Goal: Task Accomplishment & Management: Use online tool/utility

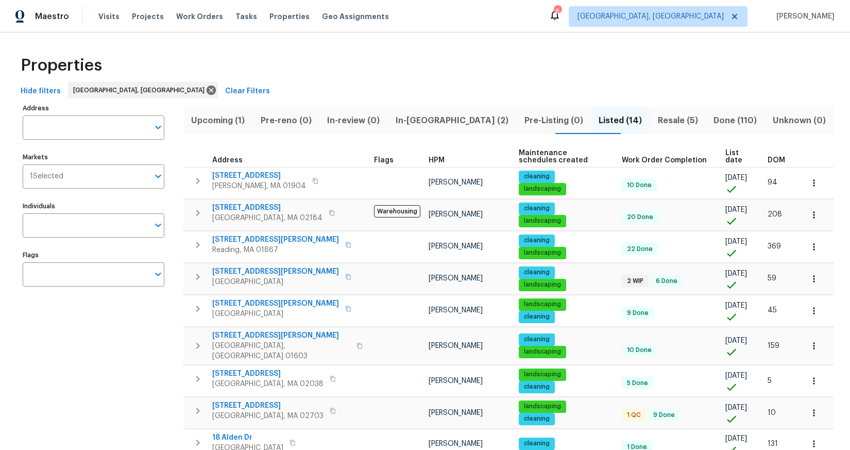
click at [661, 122] on span "Resale (5)" at bounding box center [678, 120] width 44 height 14
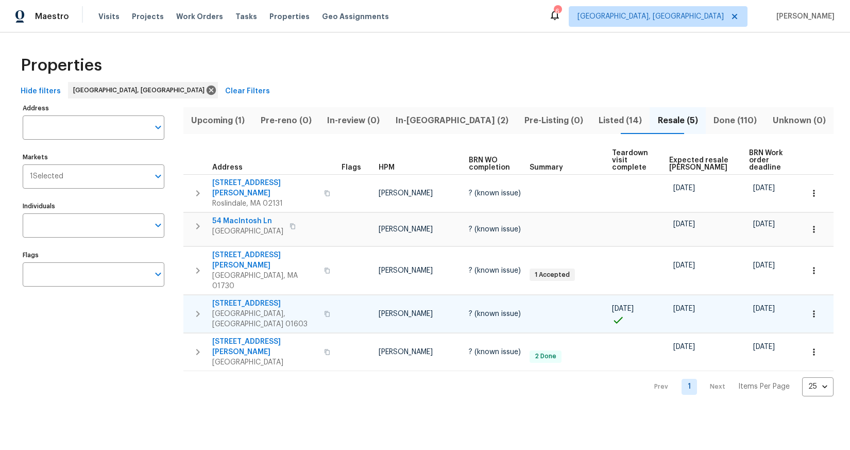
click at [243, 298] on span "40 Englewood Ave" at bounding box center [265, 303] width 106 height 10
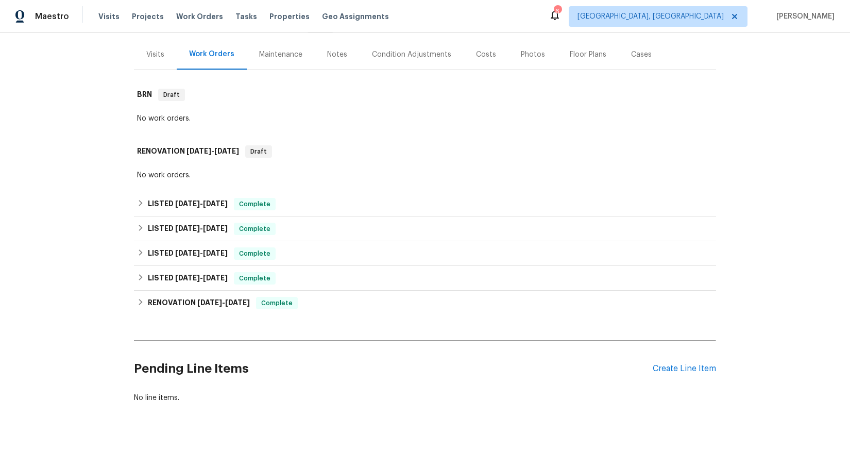
scroll to position [148, 0]
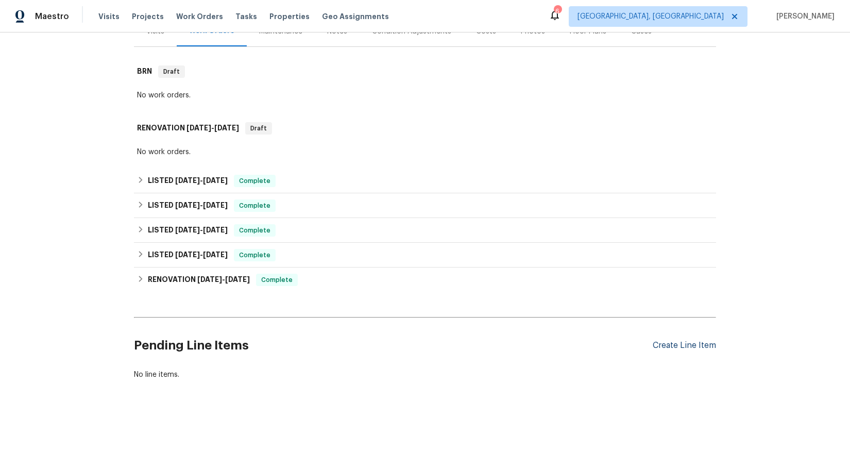
click at [676, 341] on div "Create Line Item" at bounding box center [684, 346] width 63 height 10
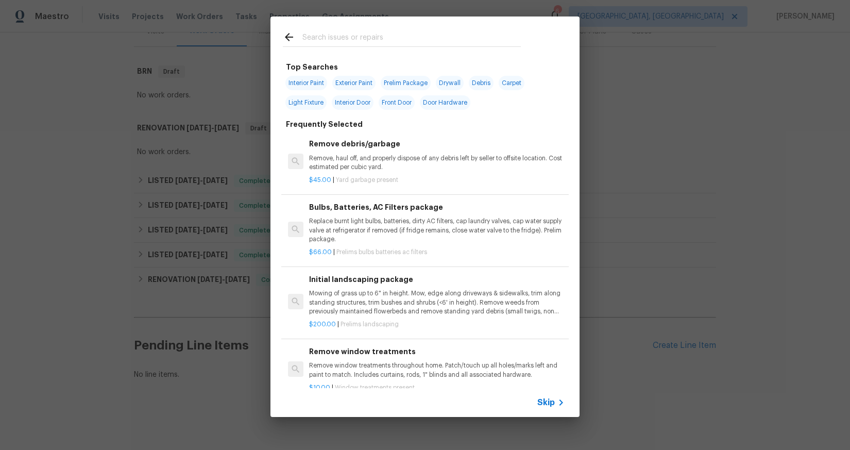
click at [364, 42] on input "text" at bounding box center [412, 38] width 219 height 15
click at [367, 41] on input "text" at bounding box center [412, 38] width 219 height 15
click at [368, 41] on input "text" at bounding box center [412, 38] width 219 height 15
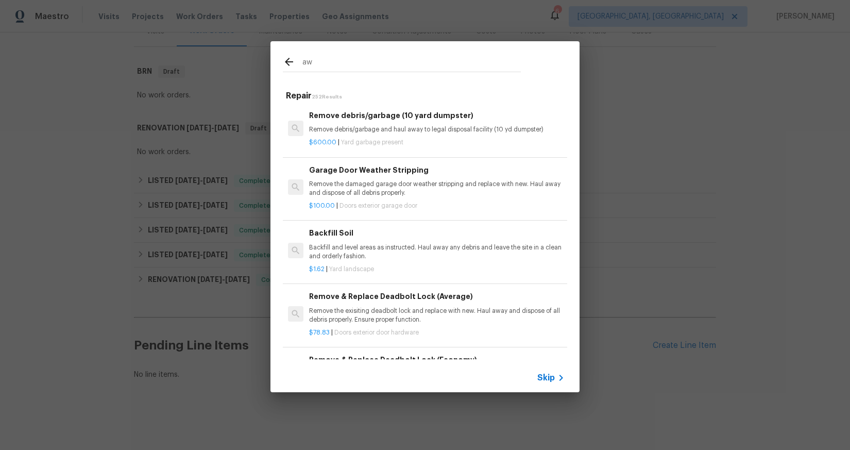
type input "a"
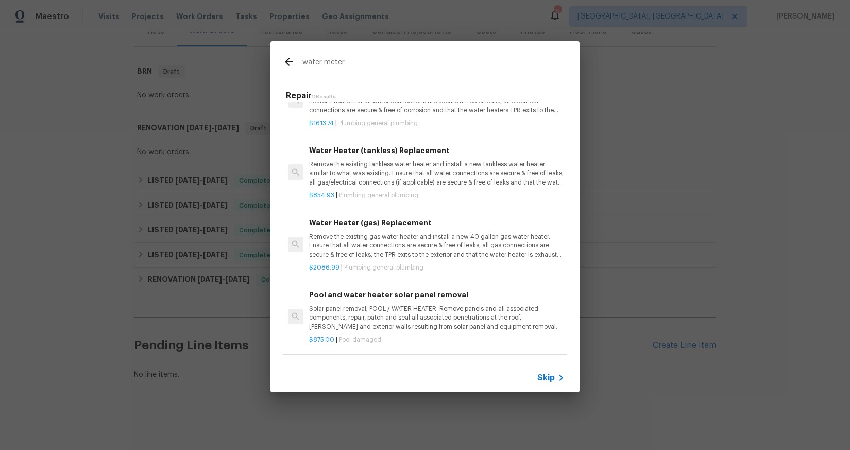
scroll to position [168, 0]
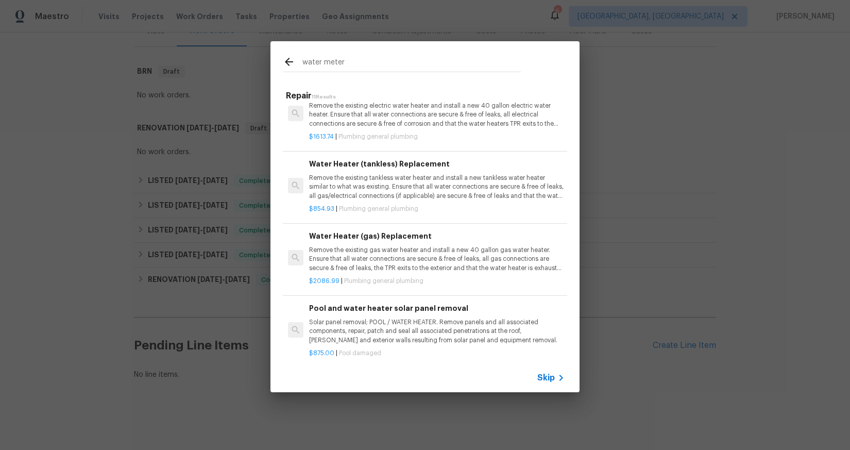
click at [351, 63] on input "water meter" at bounding box center [412, 63] width 219 height 15
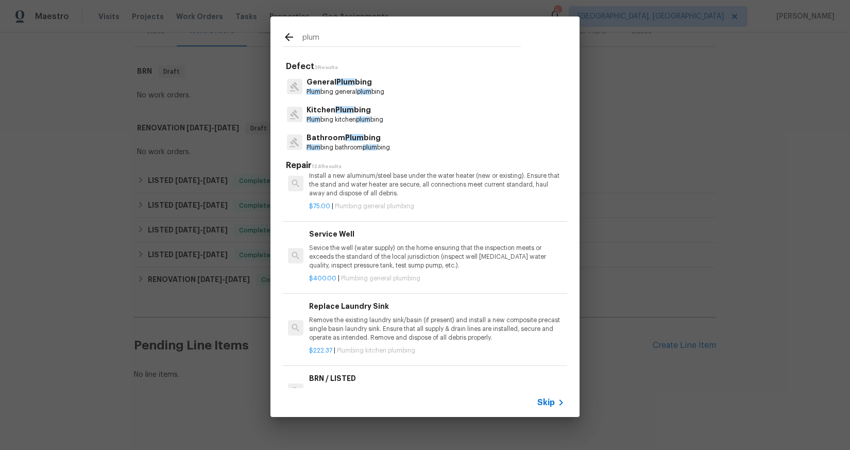
type input "plum"
click at [350, 101] on div "Kitchen Plum bing Plum bing kitchen plum bing" at bounding box center [425, 115] width 284 height 28
click at [357, 91] on p "Plum bing general plum bing" at bounding box center [346, 92] width 78 height 9
click at [357, 91] on div "Defect 3 Results General Plum bing Plum bing general plum bing Kitchen Plum bin…" at bounding box center [425, 222] width 309 height 331
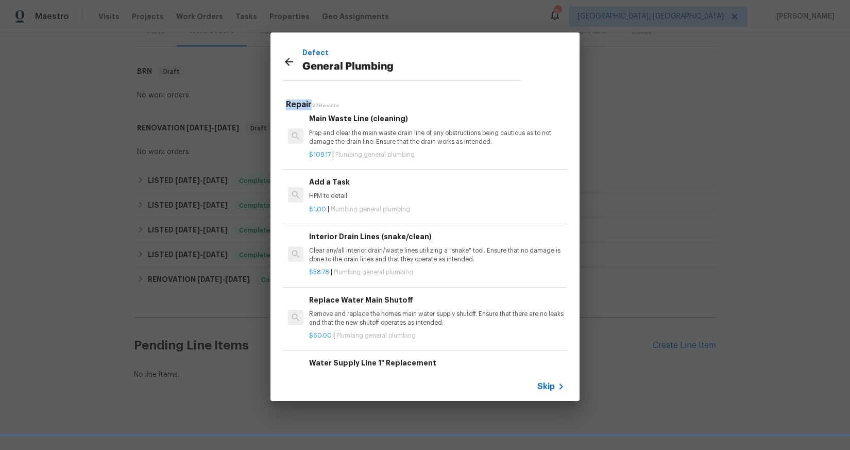
scroll to position [1181, 0]
click at [387, 186] on h6 "Add a Task" at bounding box center [437, 179] width 256 height 11
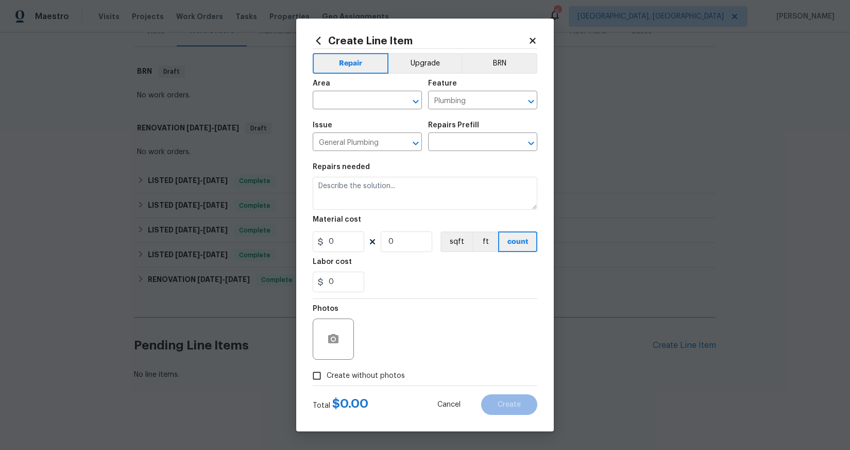
type input "Add a Task $1.00"
type textarea "HPM to detail"
type input "1"
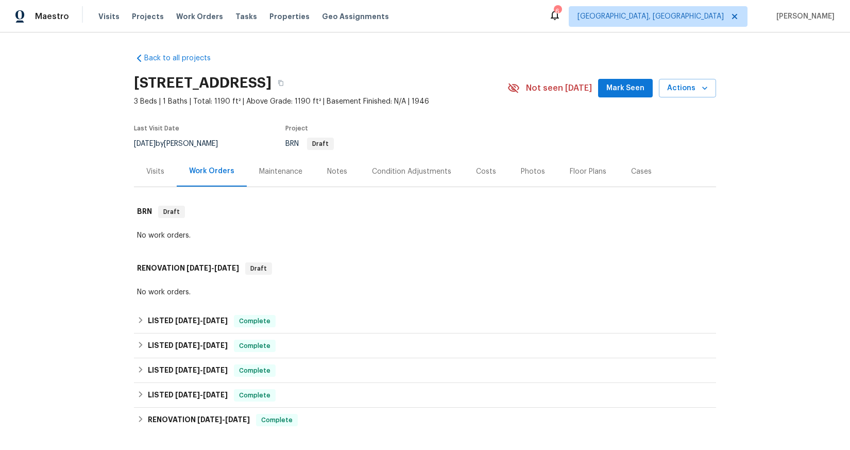
scroll to position [148, 0]
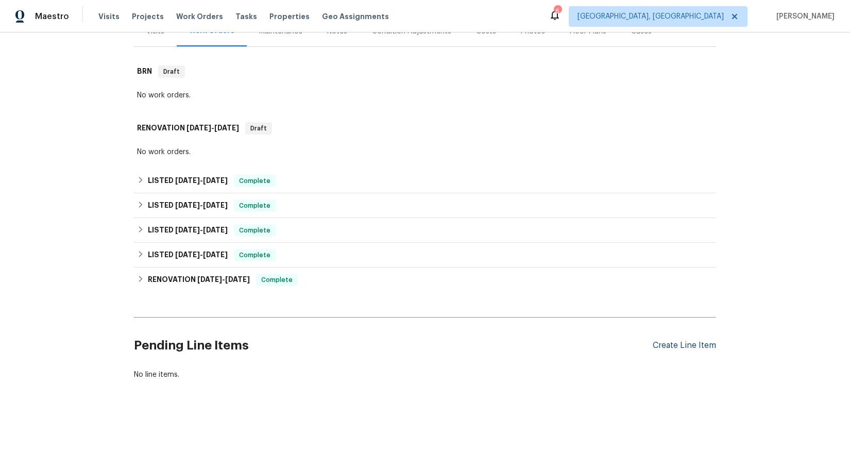
click at [671, 341] on div "Create Line Item" at bounding box center [684, 346] width 63 height 10
click at [696, 341] on div "Create Line Item" at bounding box center [684, 346] width 63 height 10
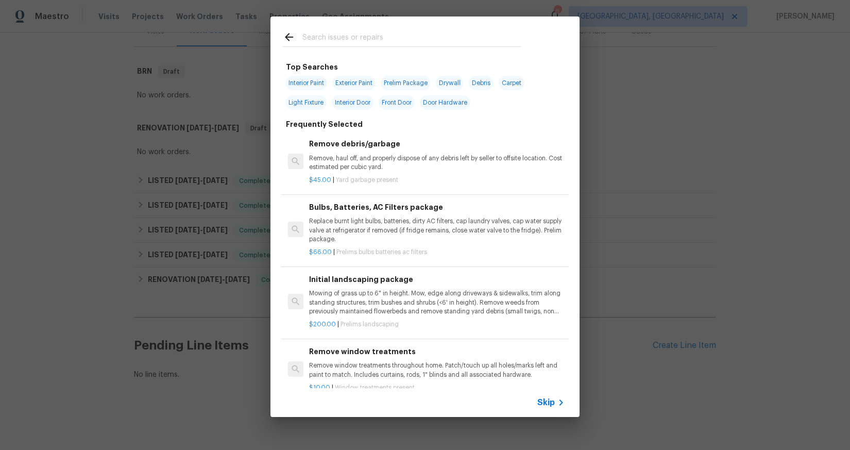
click at [367, 36] on input "text" at bounding box center [412, 38] width 219 height 15
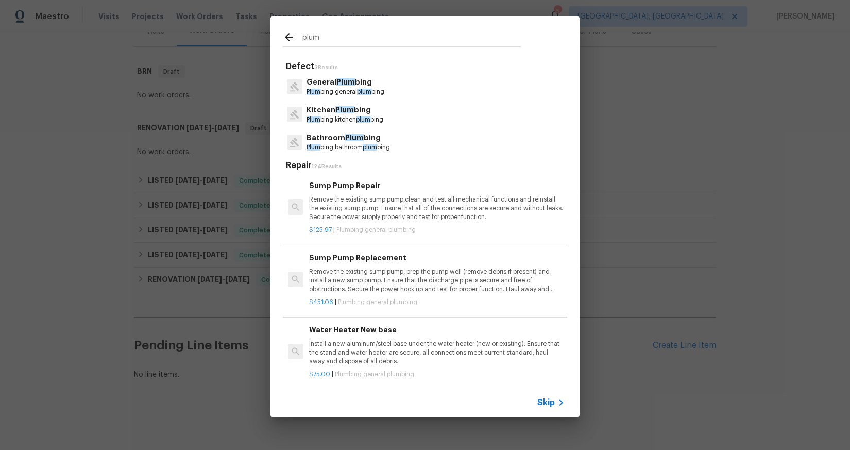
type input "plum"
click at [337, 81] on span "Plum" at bounding box center [346, 81] width 19 height 7
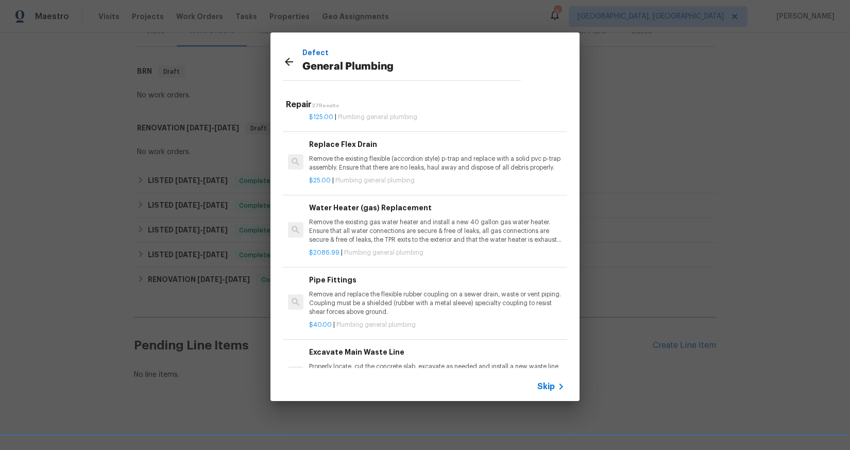
scroll to position [1127, 0]
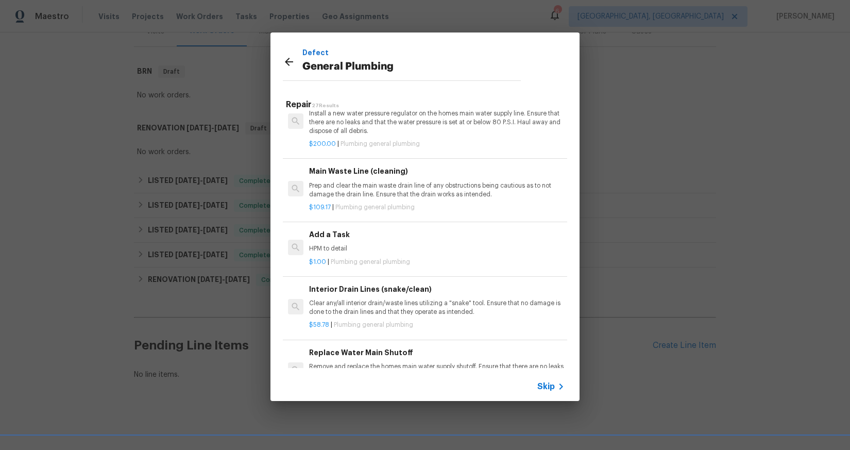
click at [329, 253] on p "HPM to detail" at bounding box center [437, 248] width 256 height 9
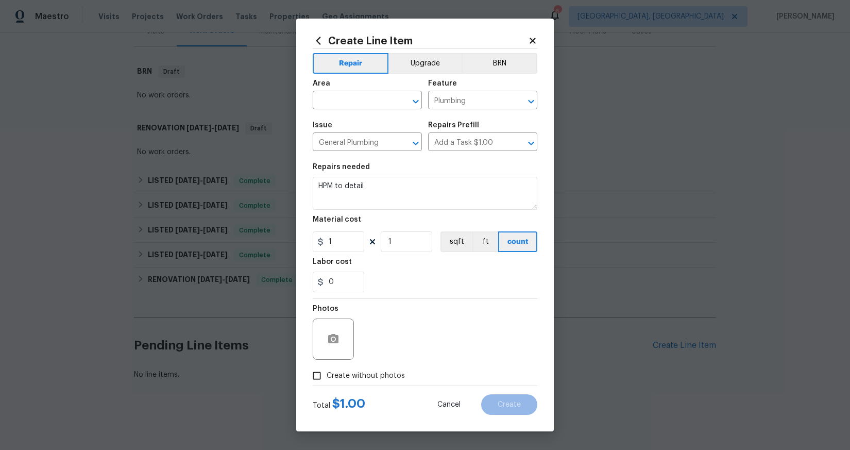
click at [341, 109] on span "Area ​" at bounding box center [367, 95] width 109 height 42
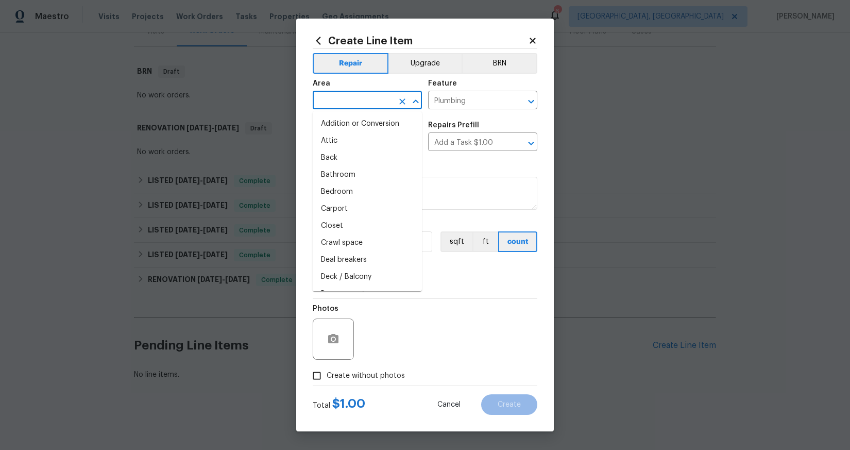
click at [342, 103] on input "text" at bounding box center [353, 101] width 80 height 16
click at [362, 245] on li "Unfinished basement" at bounding box center [367, 244] width 109 height 17
type input "Unfinished basement"
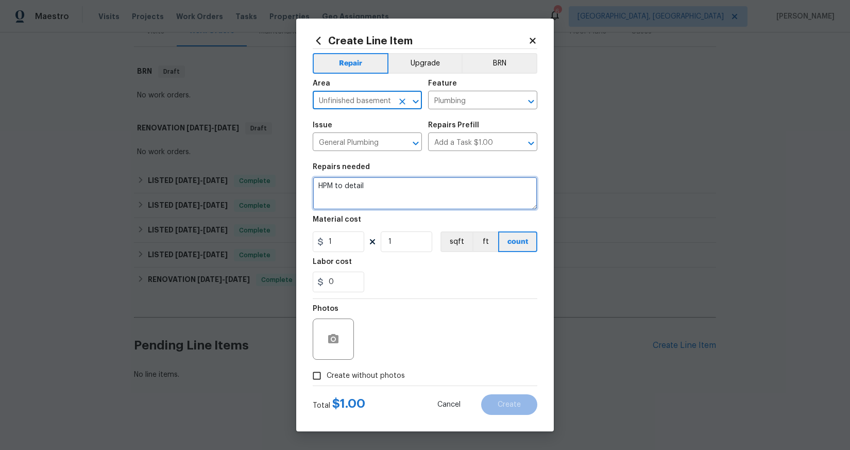
click at [375, 193] on textarea "HPM to detail" at bounding box center [425, 193] width 225 height 33
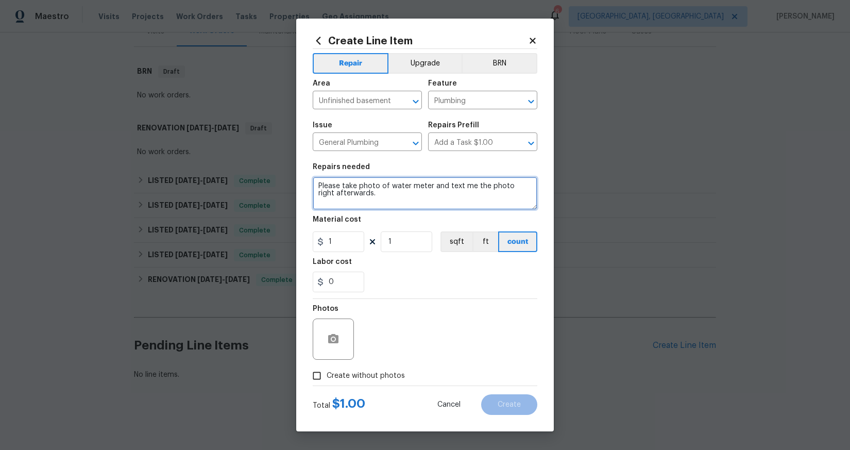
type textarea "Please take photo of water meter and text me the photo right afterwards."
click at [379, 375] on span "Create without photos" at bounding box center [366, 376] width 78 height 11
click at [327, 375] on input "Create without photos" at bounding box center [317, 376] width 20 height 20
checkbox input "true"
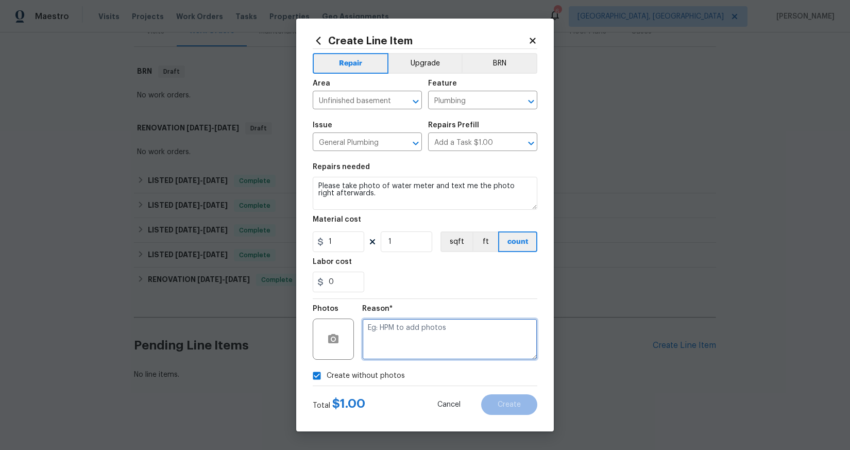
click at [448, 339] on textarea at bounding box center [449, 339] width 175 height 41
type textarea "HPM"
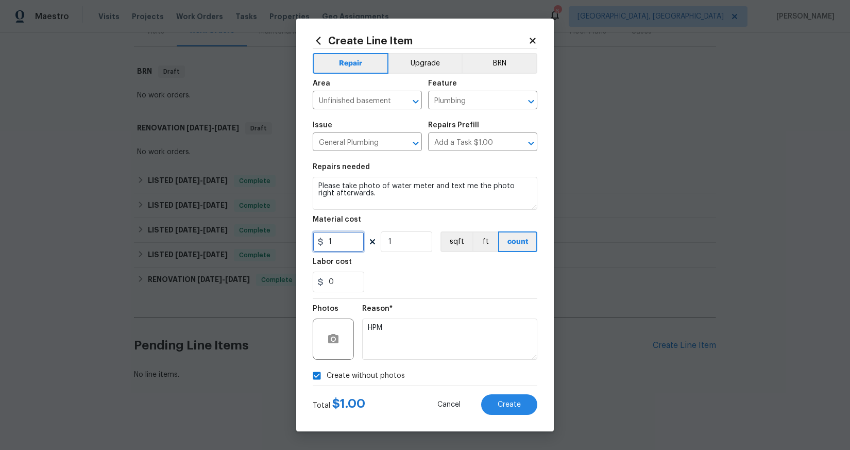
drag, startPoint x: 333, startPoint y: 243, endPoint x: 324, endPoint y: 241, distance: 9.6
click at [319, 237] on input "1" at bounding box center [339, 241] width 52 height 21
type input "50"
click at [503, 407] on span "Create" at bounding box center [509, 405] width 23 height 8
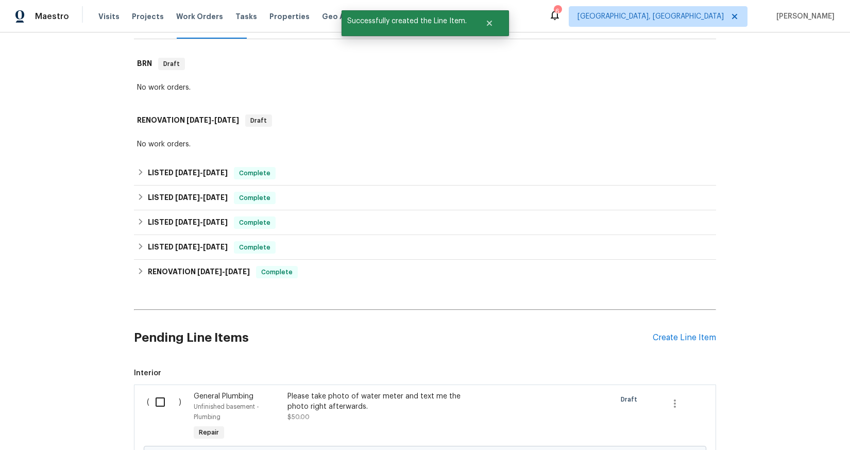
click at [155, 403] on input "checkbox" at bounding box center [163, 402] width 29 height 22
checkbox input "true"
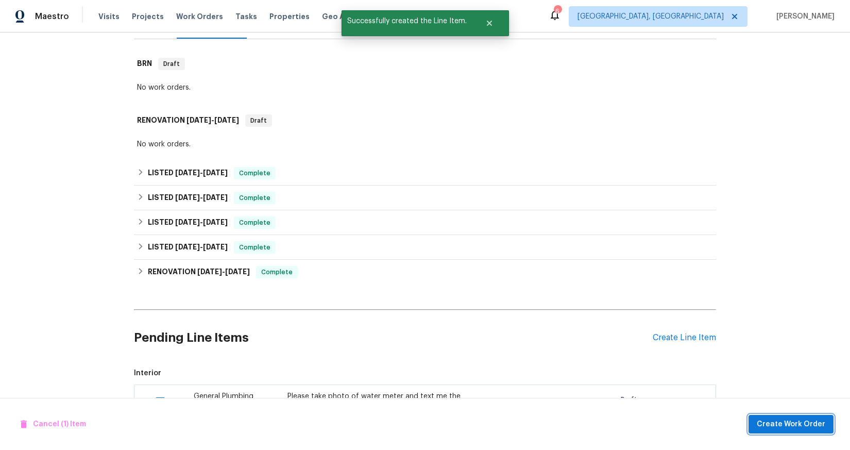
click at [777, 425] on span "Create Work Order" at bounding box center [791, 424] width 69 height 13
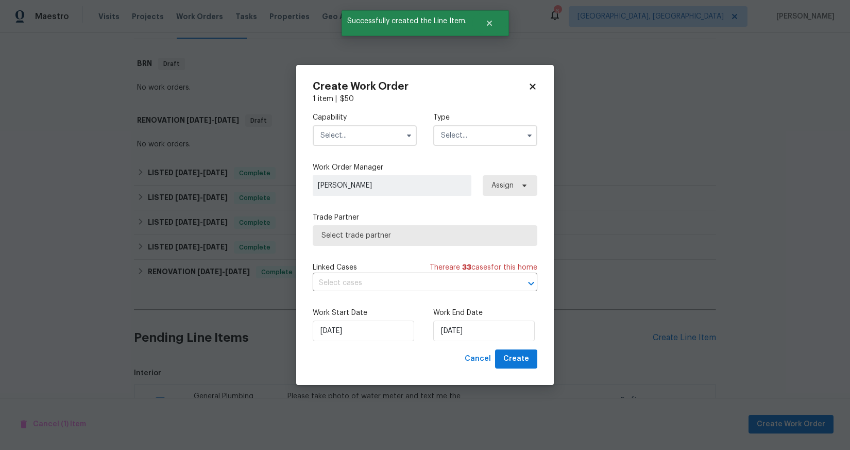
click at [349, 132] on input "text" at bounding box center [365, 135] width 104 height 21
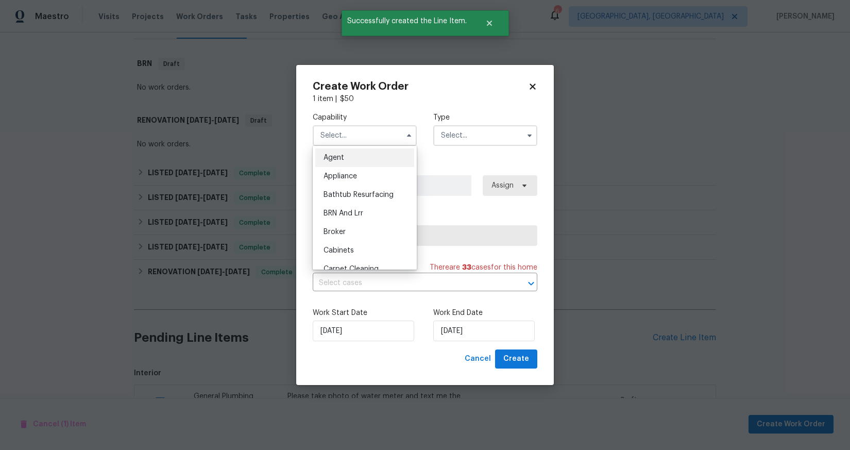
click at [349, 132] on input "text" at bounding box center [365, 135] width 104 height 21
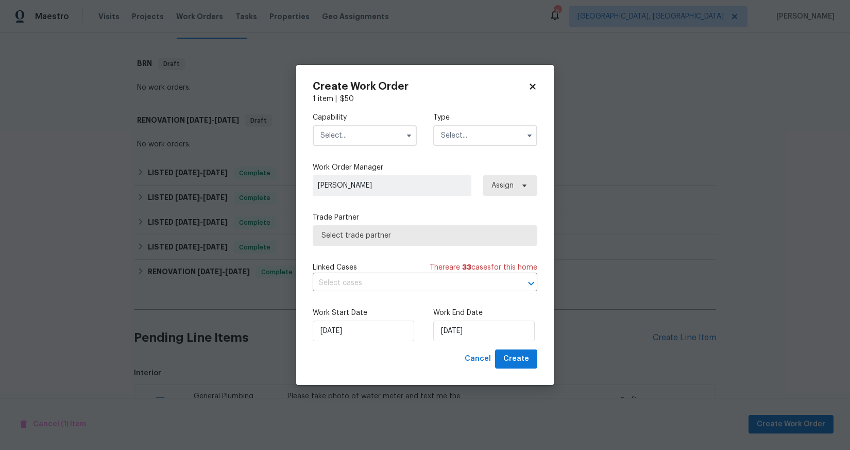
click at [349, 132] on input "text" at bounding box center [365, 135] width 104 height 21
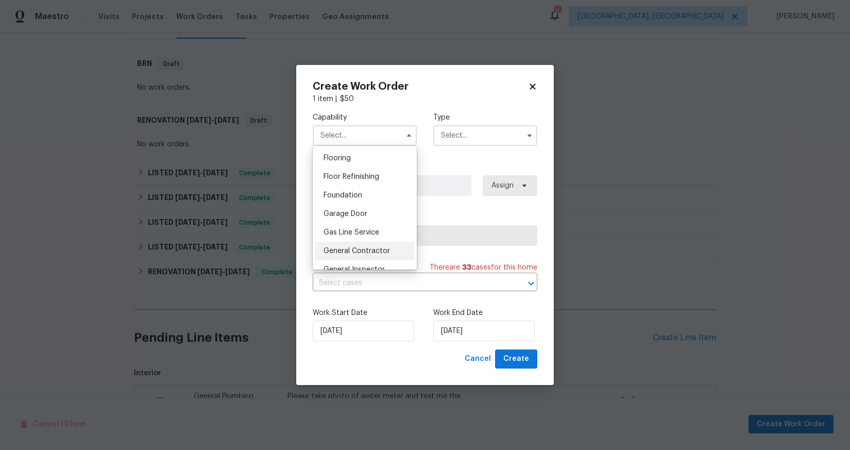
click at [385, 255] on span "General Contractor" at bounding box center [357, 250] width 66 height 7
type input "General Contractor"
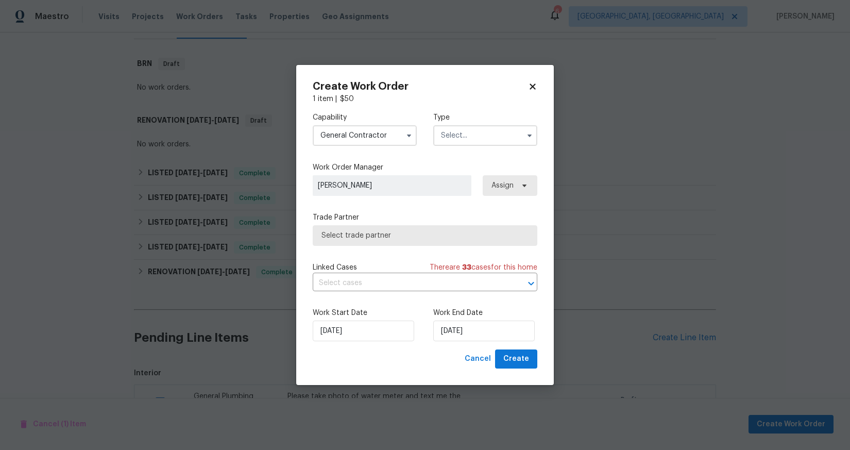
click at [449, 140] on input "text" at bounding box center [485, 135] width 104 height 21
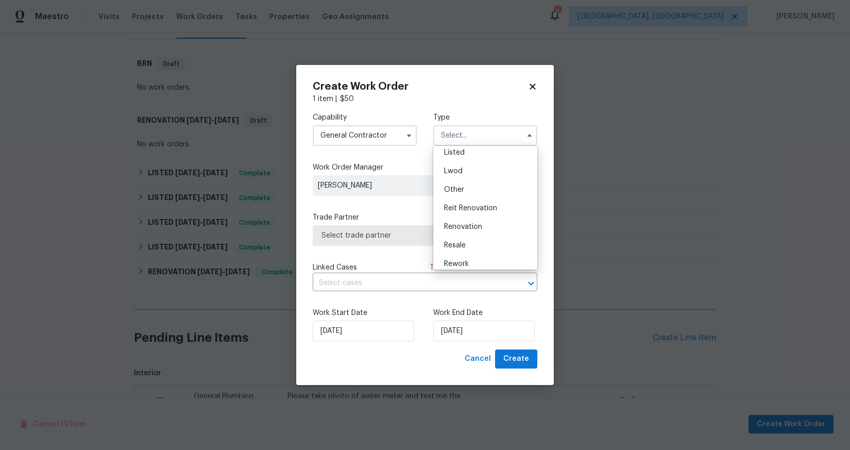
scroll to position [120, 0]
click at [484, 222] on div "Resale" at bounding box center [485, 223] width 99 height 19
type input "Resale"
click at [484, 222] on label "Trade Partner" at bounding box center [425, 217] width 225 height 10
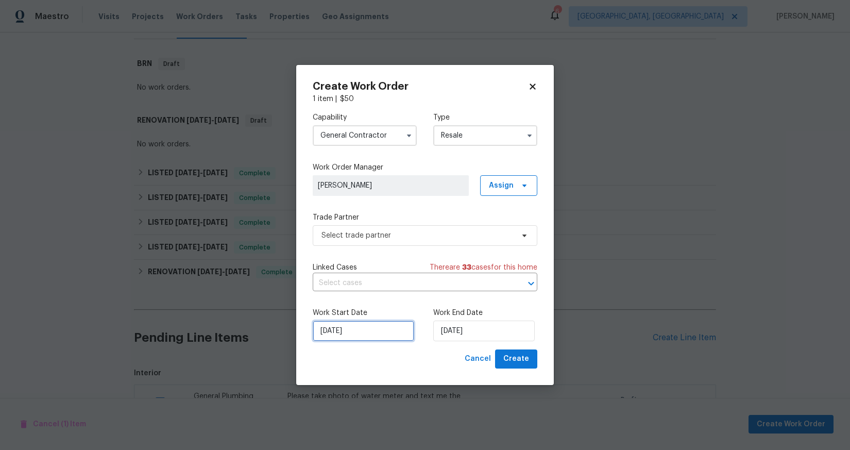
click at [364, 333] on input "9/15/2025" at bounding box center [364, 331] width 102 height 21
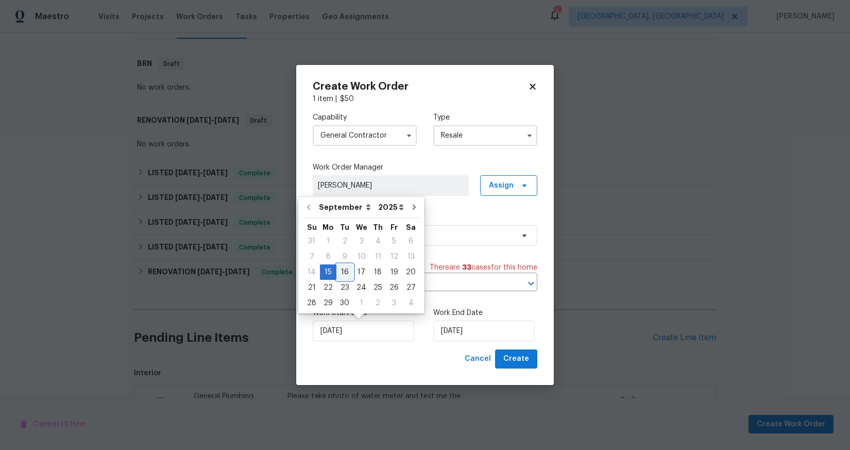
click at [348, 271] on div "16" at bounding box center [345, 272] width 16 height 14
type input "9/16/2025"
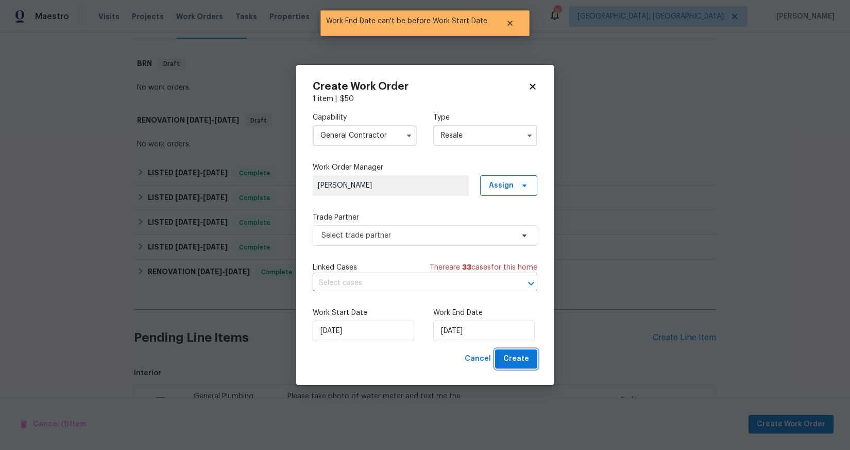
click at [510, 363] on span "Create" at bounding box center [517, 359] width 26 height 13
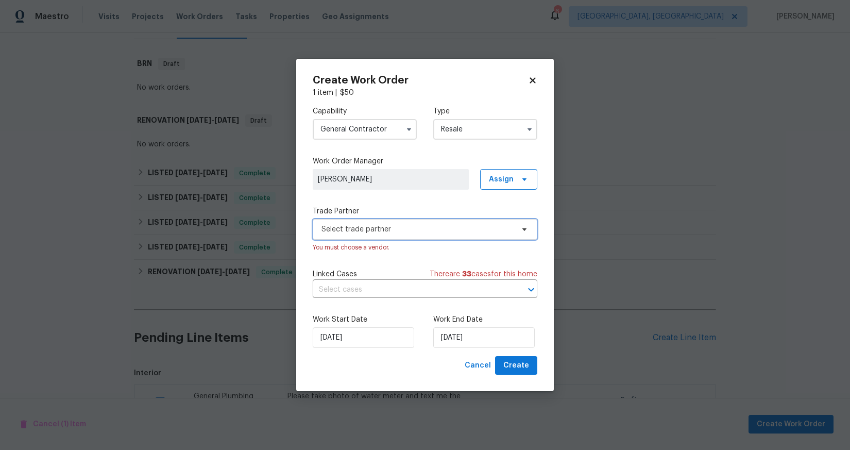
click at [394, 225] on span "Select trade partner" at bounding box center [418, 229] width 192 height 10
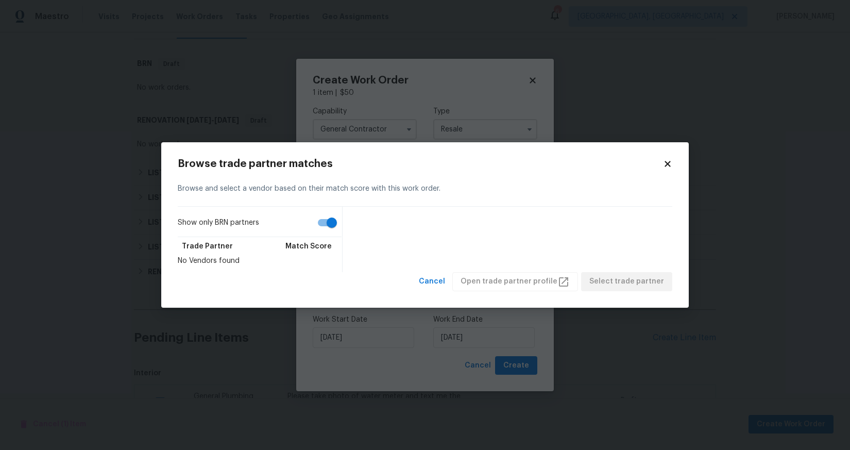
click at [329, 217] on input "Show only BRN partners" at bounding box center [332, 223] width 59 height 20
checkbox input "false"
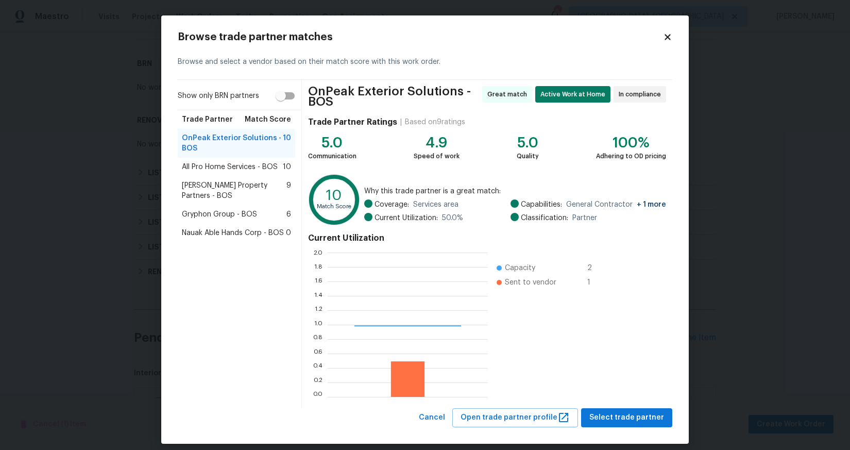
scroll to position [137, 153]
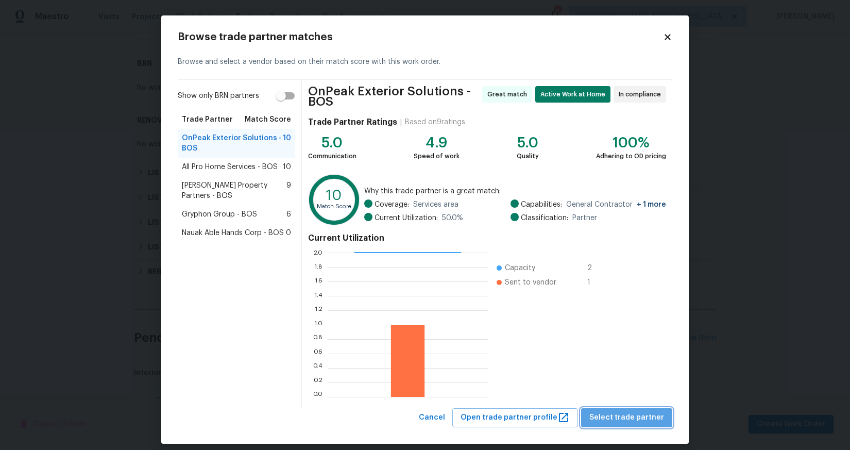
click at [631, 426] on button "Select trade partner" at bounding box center [626, 417] width 91 height 19
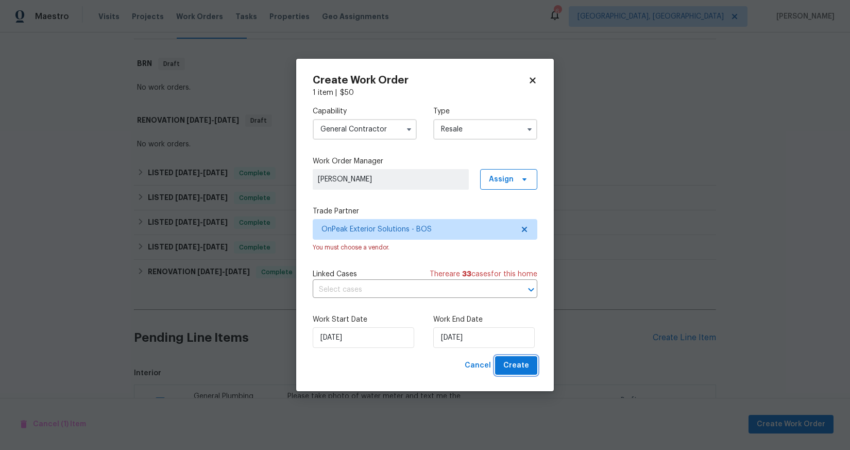
click at [527, 368] on span "Create" at bounding box center [517, 365] width 26 height 13
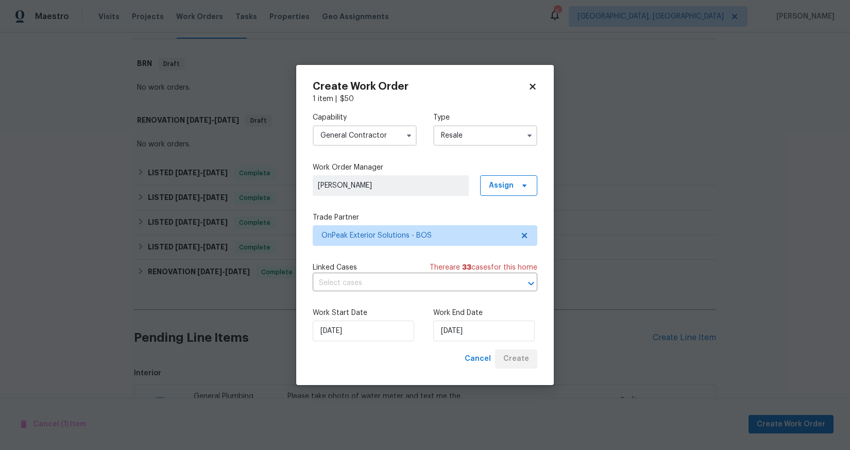
checkbox input "false"
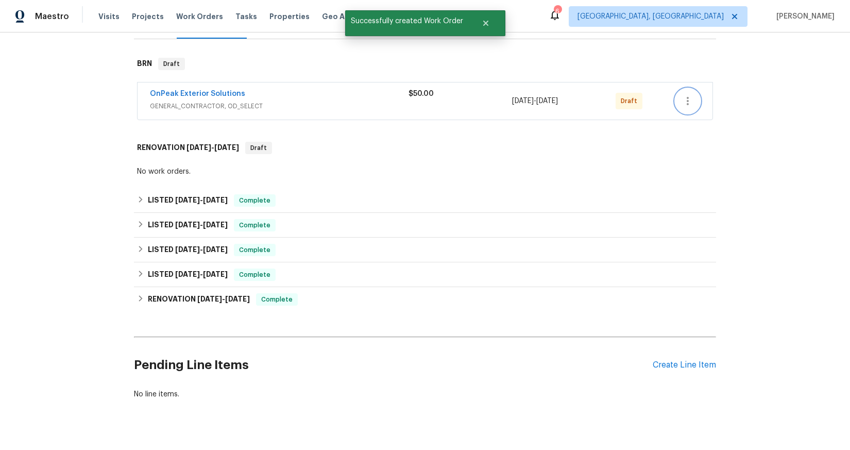
click at [680, 108] on button "button" at bounding box center [688, 101] width 25 height 25
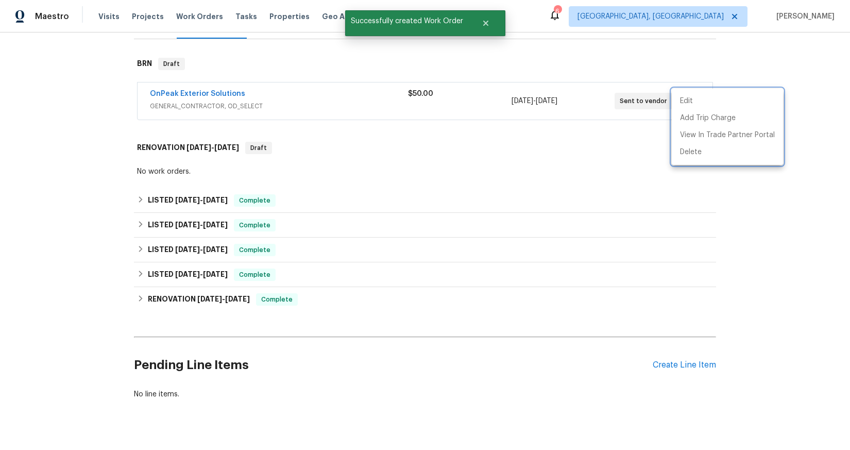
click at [576, 162] on div at bounding box center [425, 225] width 850 height 450
